Goal: Information Seeking & Learning: Learn about a topic

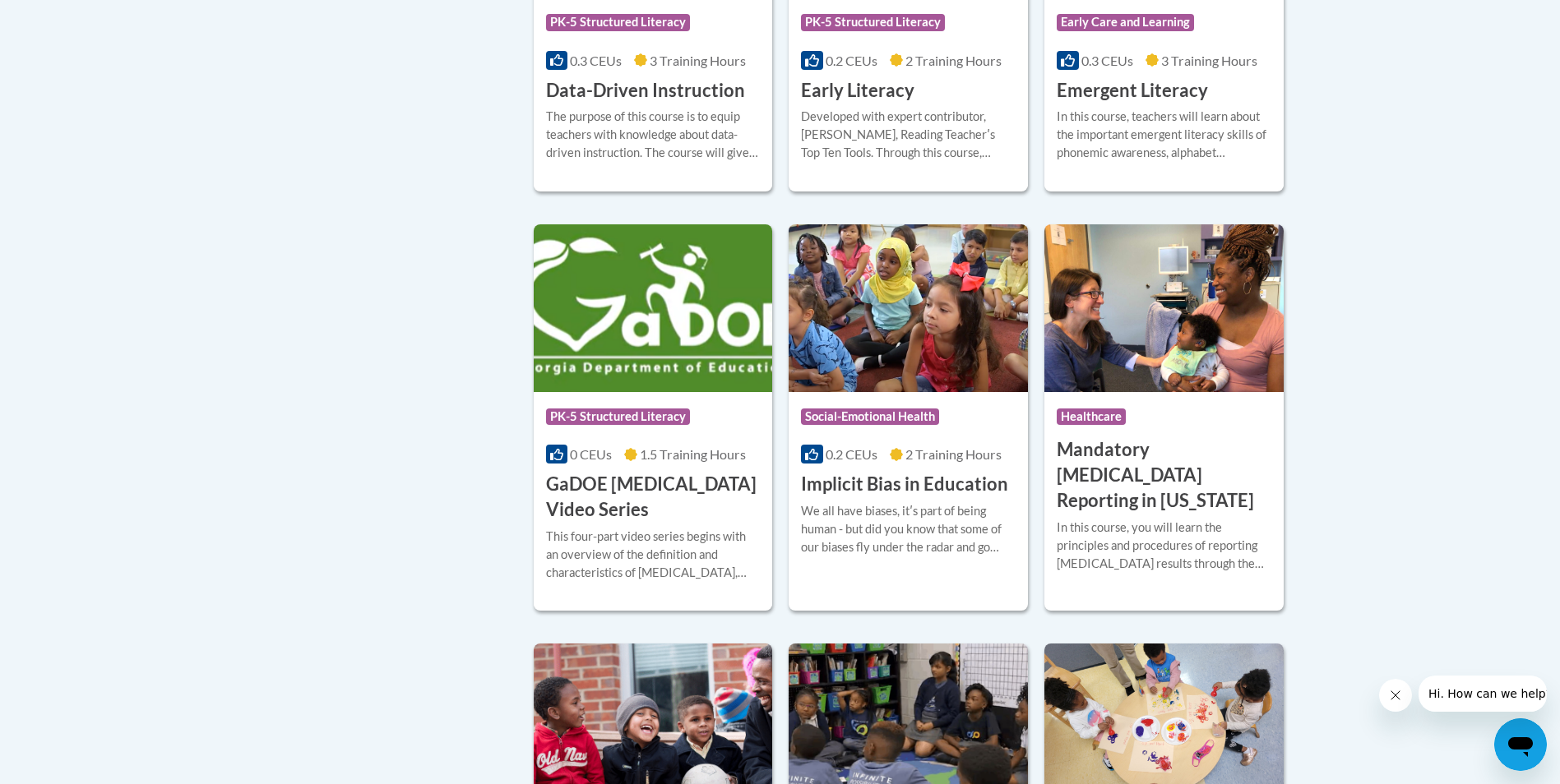
scroll to position [2056, 0]
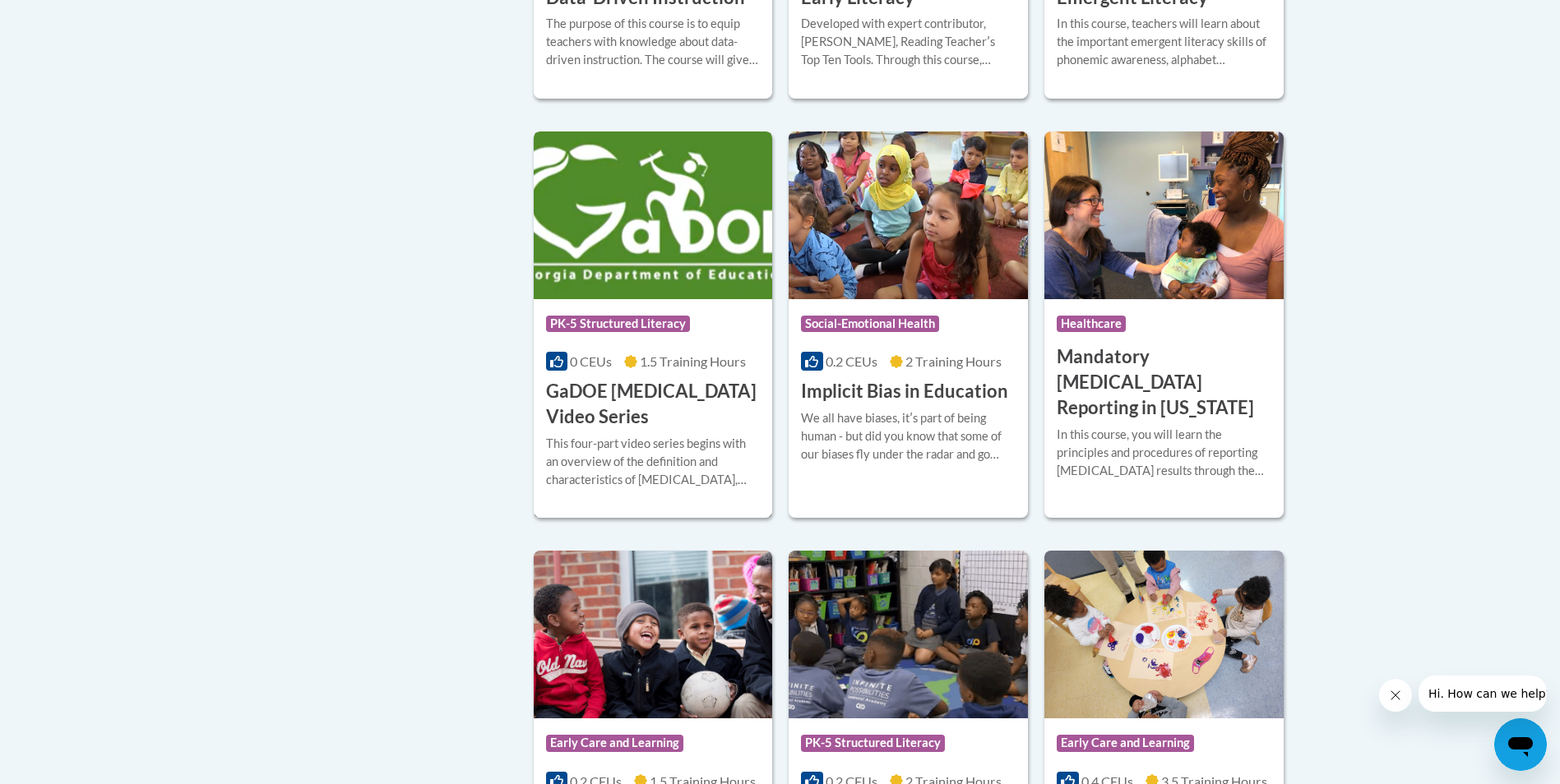
click at [634, 280] on img at bounding box center [653, 216] width 239 height 168
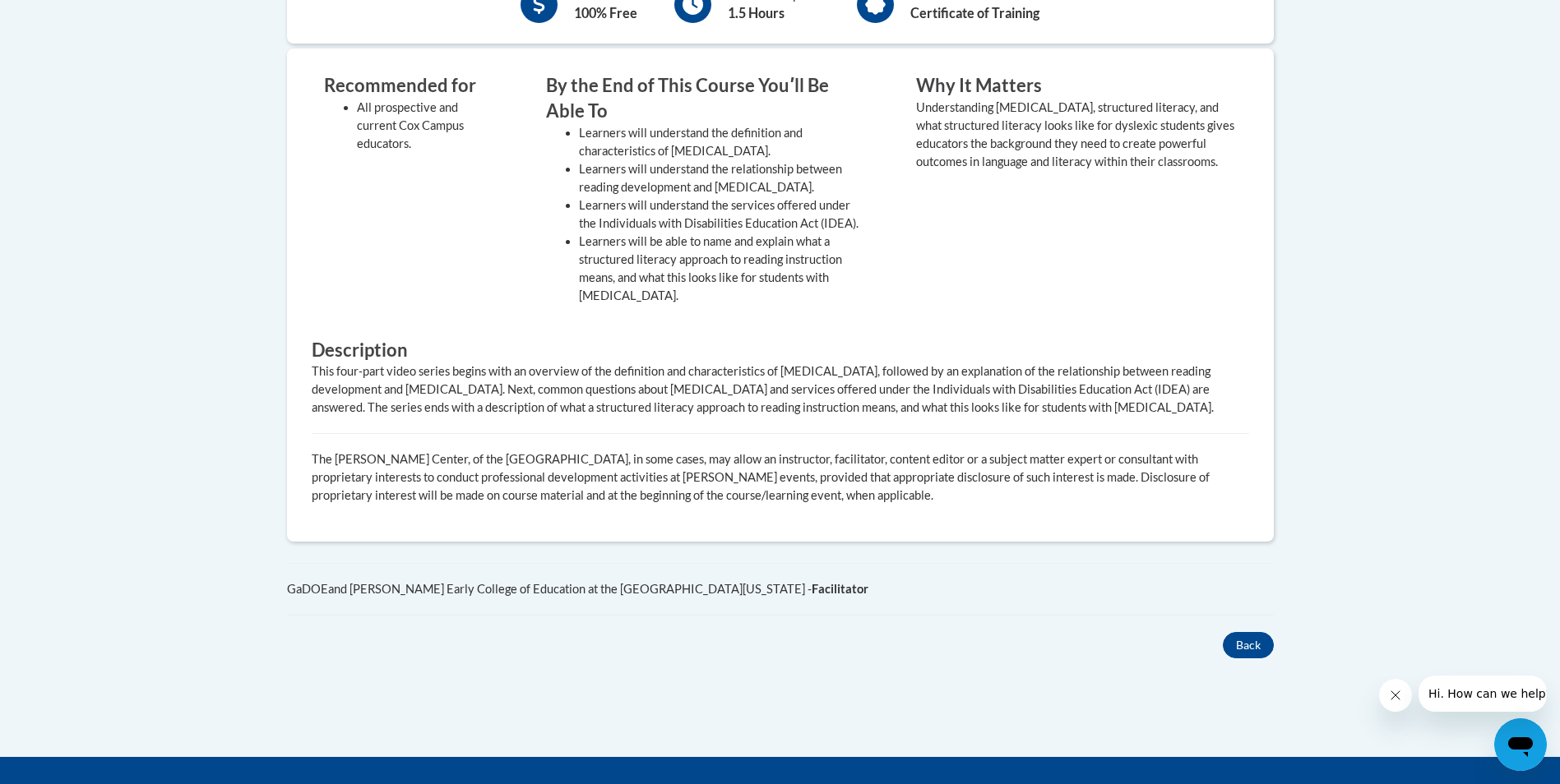
scroll to position [740, 0]
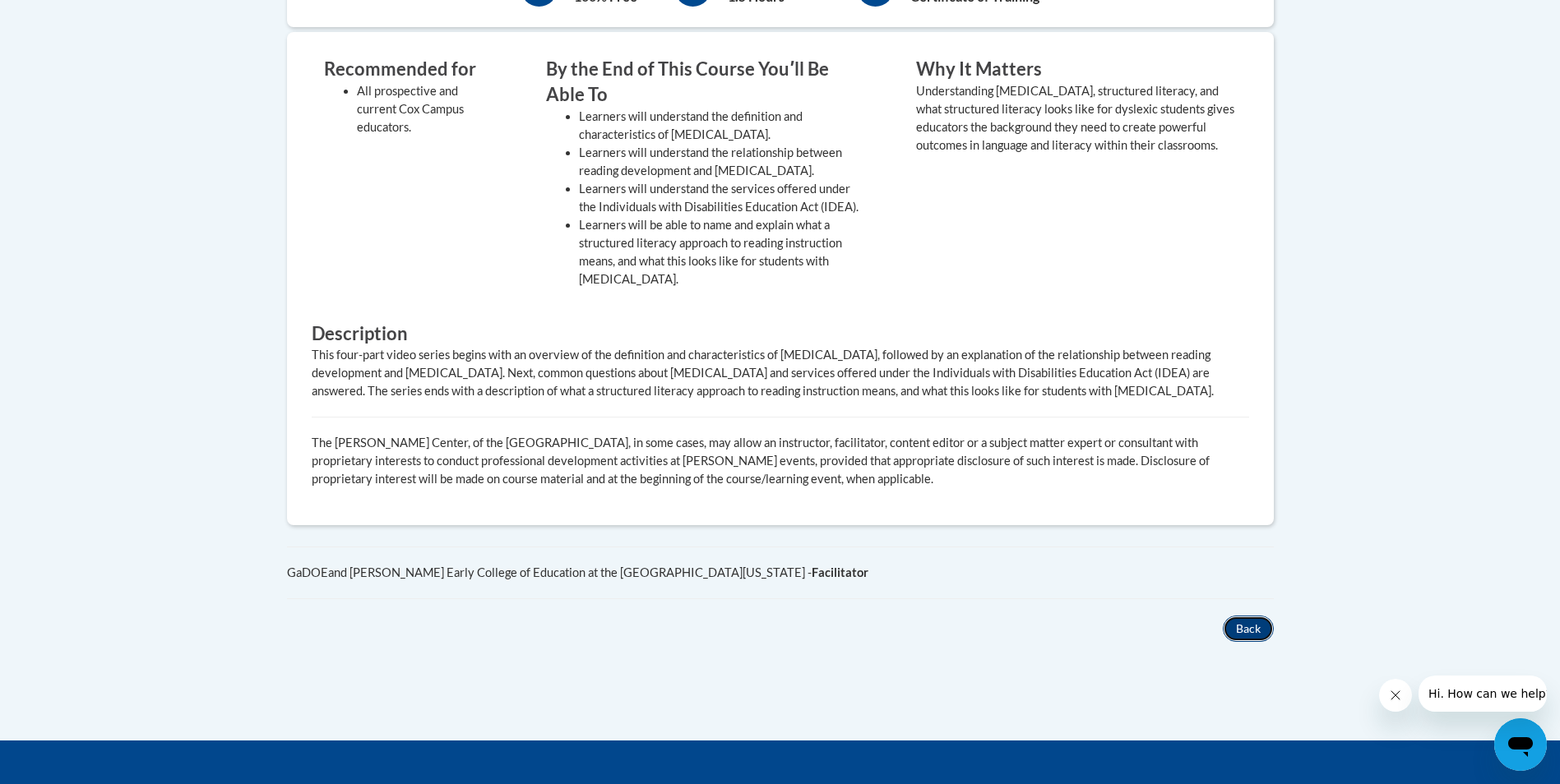
click at [1259, 616] on button "Back" at bounding box center [1248, 629] width 51 height 26
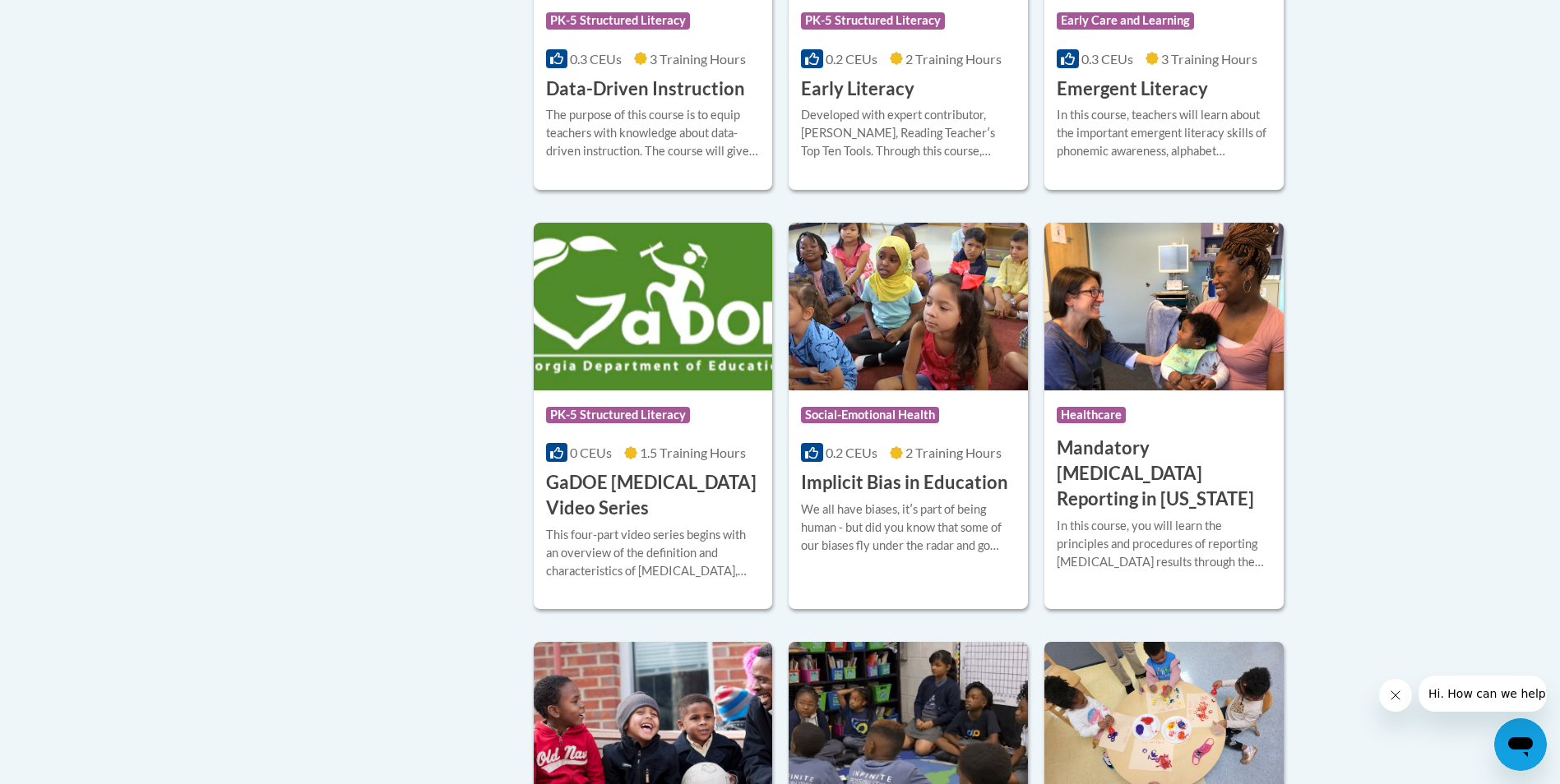
scroll to position [1974, 0]
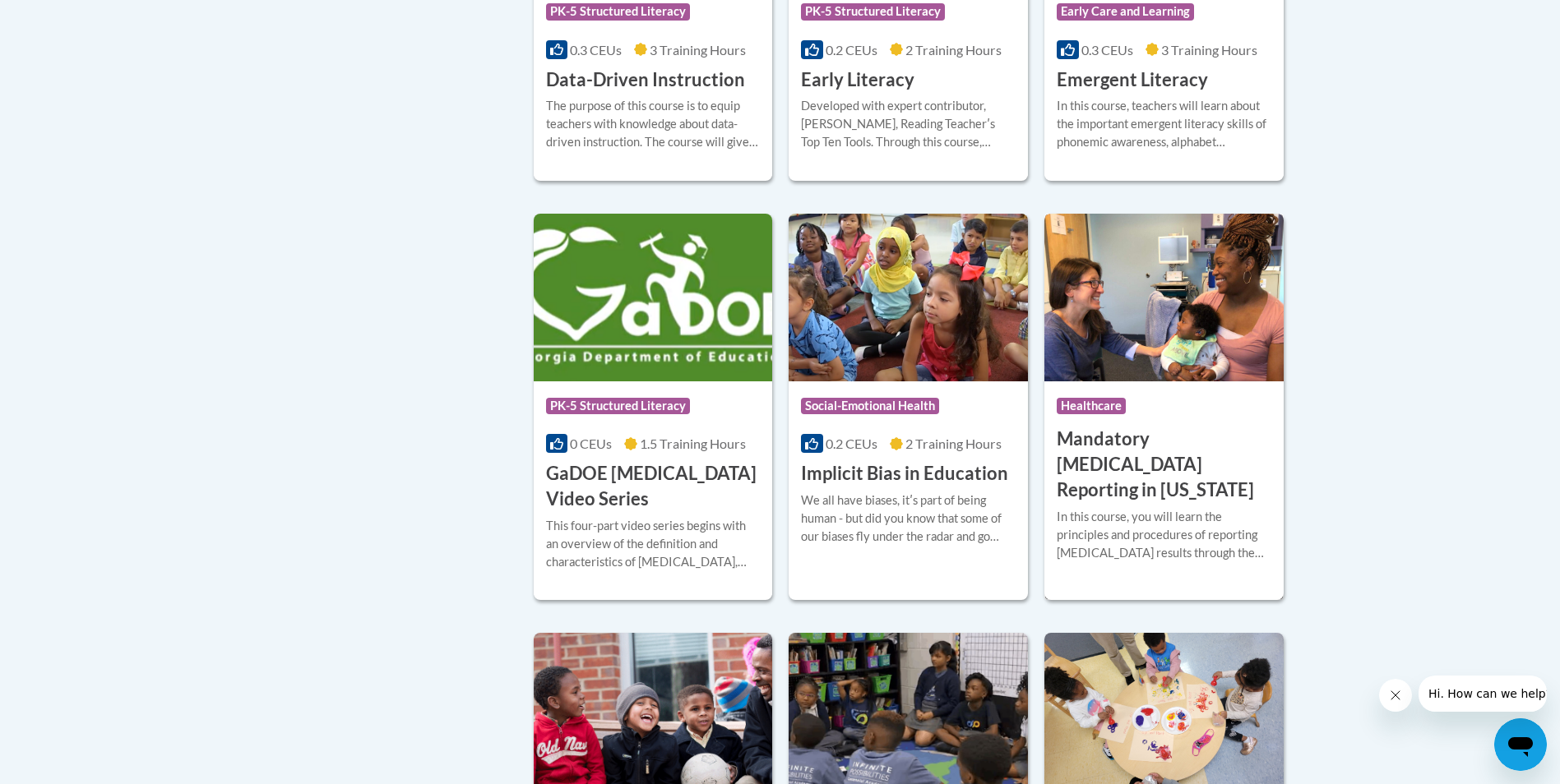
click at [1136, 478] on h3 "Mandatory Audiology Reporting in Georgia" at bounding box center [1165, 464] width 215 height 75
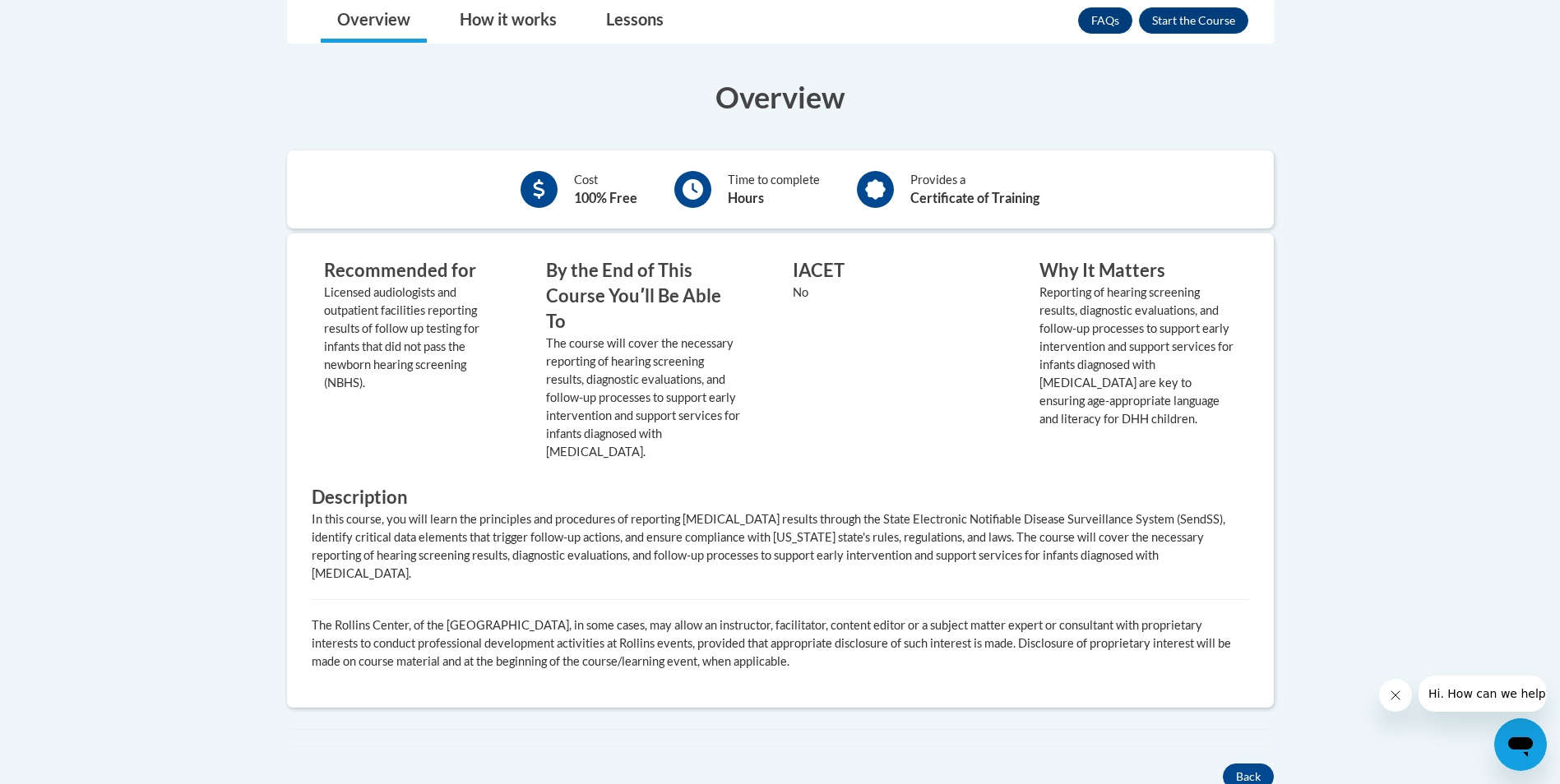
scroll to position [576, 0]
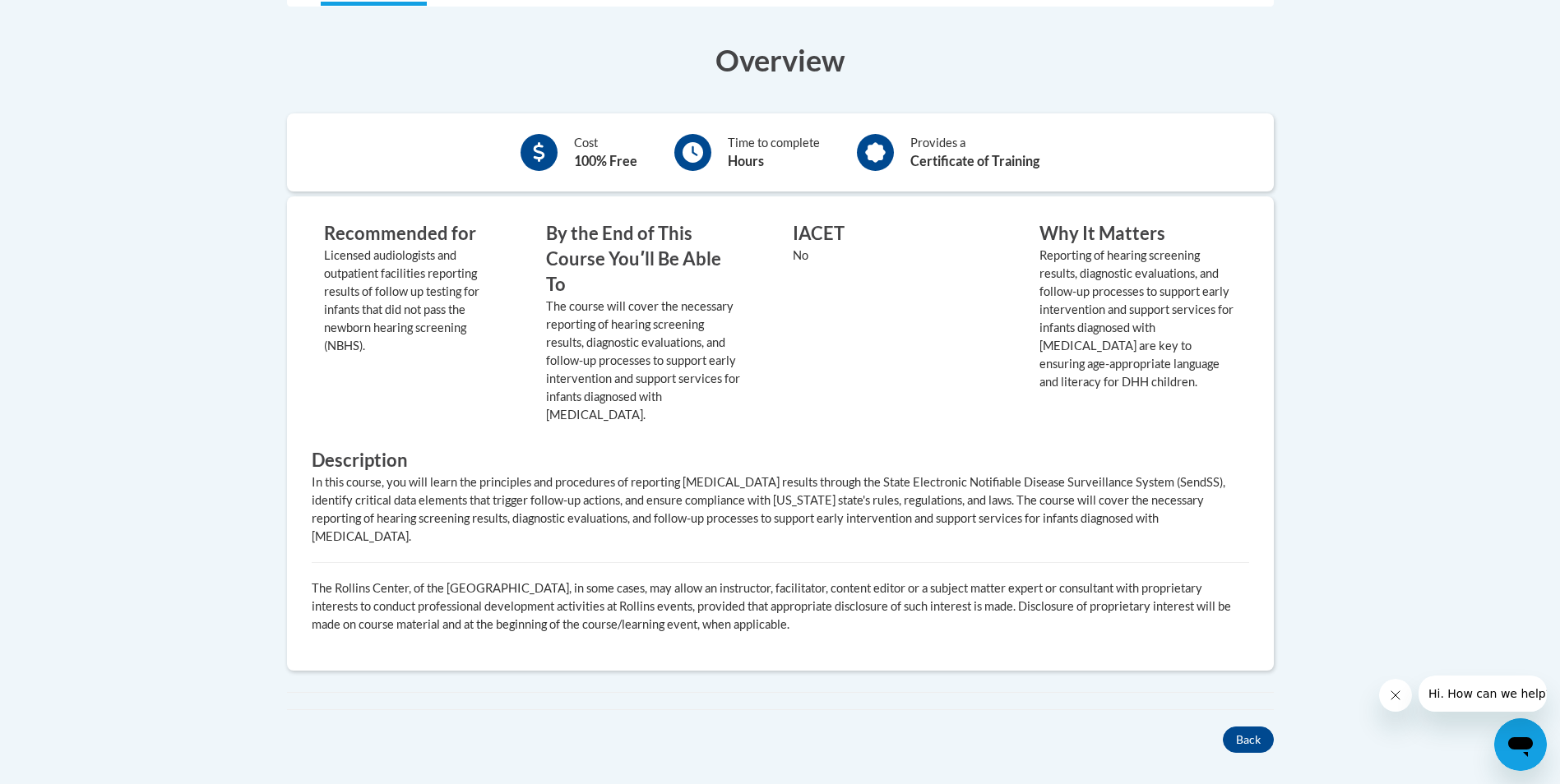
click at [1070, 366] on p "Reporting of hearing screening results, diagnostic evaluations, and follow-up p…" at bounding box center [1138, 319] width 198 height 145
click at [1054, 380] on p "Reporting of hearing screening results, diagnostic evaluations, and follow-up p…" at bounding box center [1138, 319] width 198 height 145
click at [1177, 364] on p "Reporting of hearing screening results, diagnostic evaluations, and follow-up p…" at bounding box center [1138, 319] width 198 height 145
click at [1192, 365] on p "Reporting of hearing screening results, diagnostic evaluations, and follow-up p…" at bounding box center [1138, 319] width 198 height 145
click at [1189, 368] on p "Reporting of hearing screening results, diagnostic evaluations, and follow-up p…" at bounding box center [1138, 319] width 198 height 145
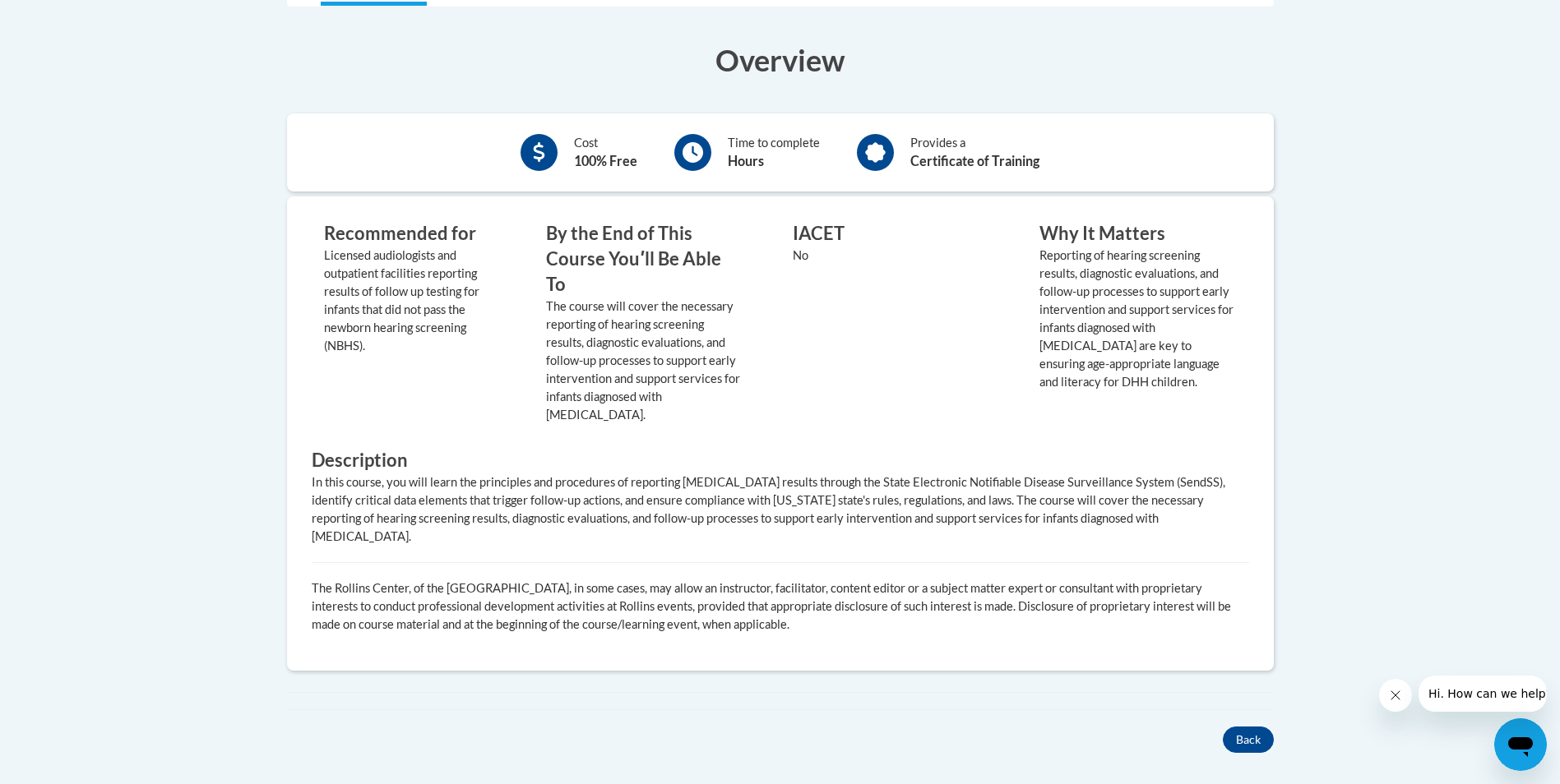
click at [1051, 381] on p "Reporting of hearing screening results, diagnostic evaluations, and follow-up p…" at bounding box center [1138, 319] width 198 height 145
click at [1083, 380] on p "Reporting of hearing screening results, diagnostic evaluations, and follow-up p…" at bounding box center [1138, 319] width 198 height 145
click at [1083, 485] on div "In this course, you will learn the principles and procedures of reporting audio…" at bounding box center [780, 509] width 938 height 72
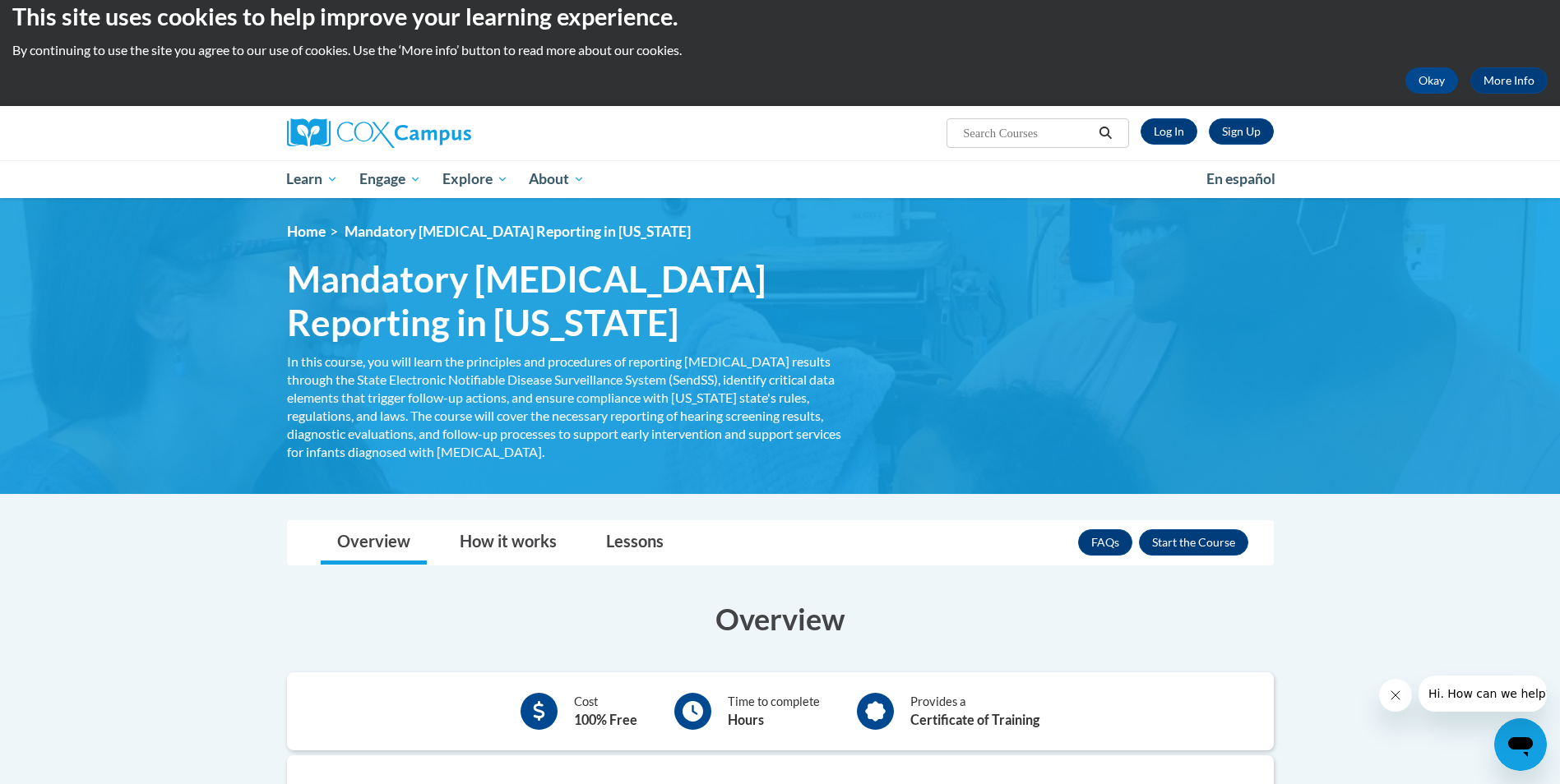
scroll to position [0, 0]
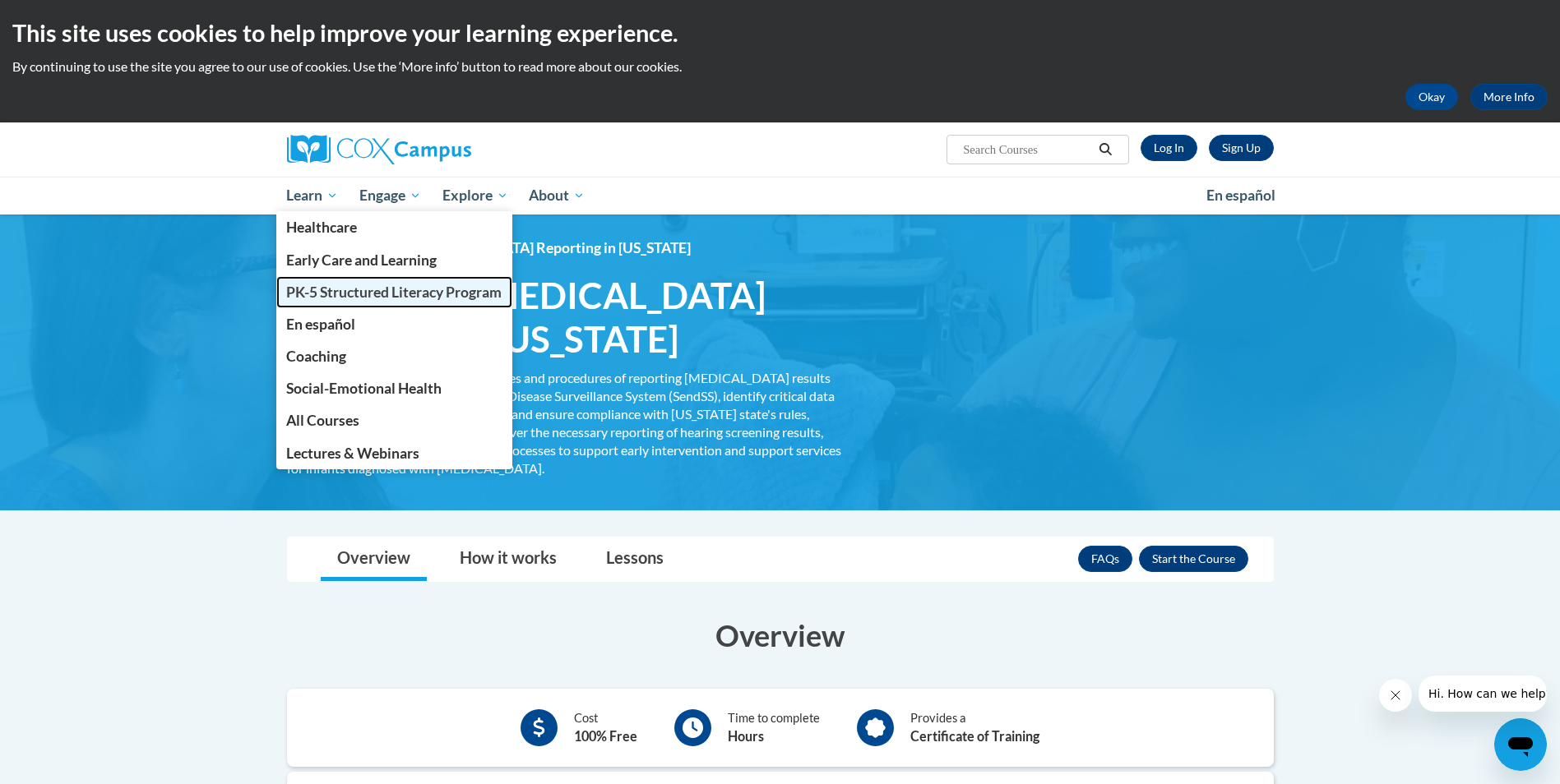
click at [327, 291] on span "PK-5 Structured Literacy Program" at bounding box center [394, 292] width 216 height 17
